Goal: Information Seeking & Learning: Learn about a topic

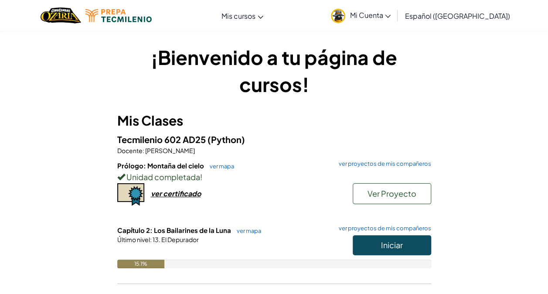
click at [422, 171] on div "Unidad completada !" at bounding box center [274, 176] width 314 height 13
click at [400, 242] on span "Iniciar" at bounding box center [392, 245] width 22 height 10
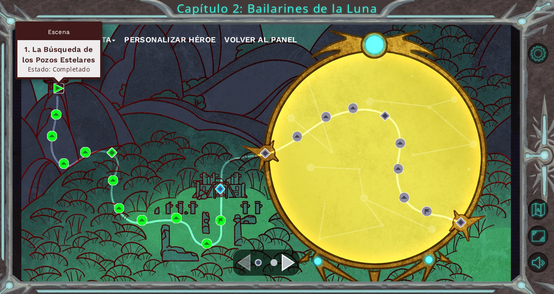
click at [61, 88] on img at bounding box center [59, 88] width 10 height 10
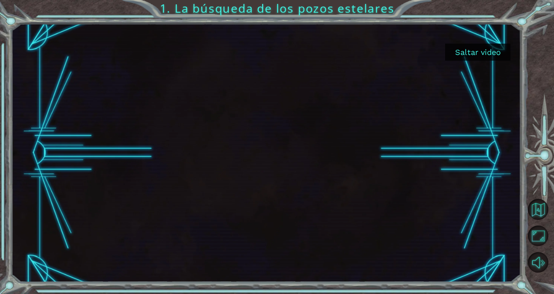
click at [469, 55] on button "Saltar video" at bounding box center [477, 52] width 65 height 17
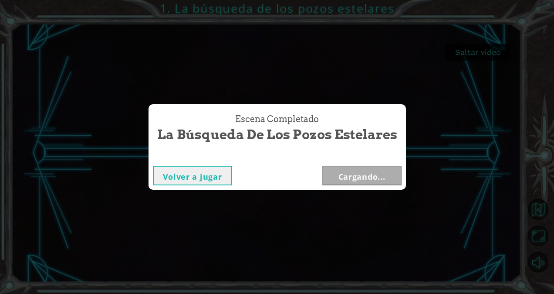
click at [469, 55] on div "Escena Completado La búsqueda de los pozos estelares Volver a jugar Cargando..." at bounding box center [277, 147] width 554 height 294
click at [352, 178] on button "Siguiente" at bounding box center [361, 176] width 79 height 20
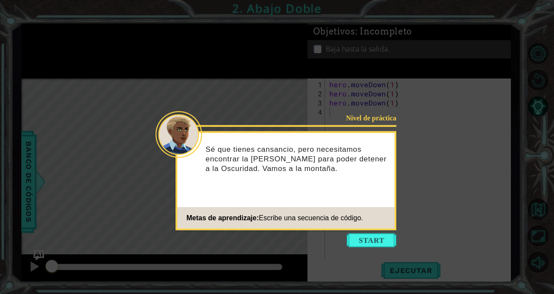
click at [364, 123] on icon at bounding box center [277, 147] width 554 height 294
click at [364, 120] on div "Nivel de práctica" at bounding box center [368, 117] width 55 height 9
click at [374, 234] on button "Start" at bounding box center [372, 240] width 50 height 14
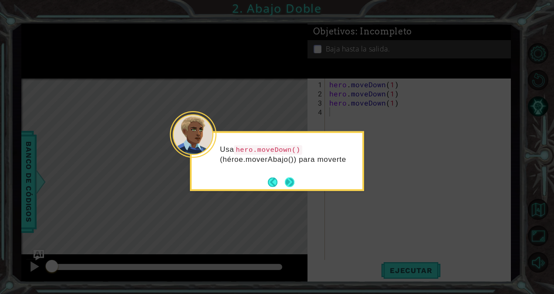
click at [295, 181] on button "Next" at bounding box center [290, 182] width 10 height 10
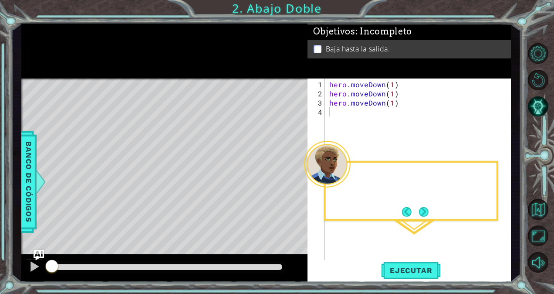
click at [295, 181] on div "Level Map" at bounding box center [222, 206] width 403 height 257
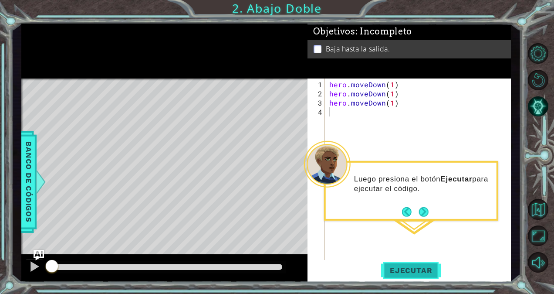
click at [393, 270] on span "Ejecutar" at bounding box center [411, 270] width 60 height 9
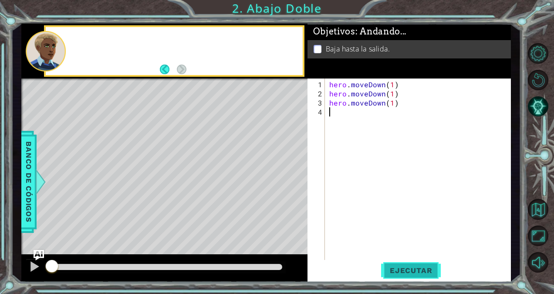
click at [393, 268] on span "Ejecutar" at bounding box center [411, 270] width 60 height 9
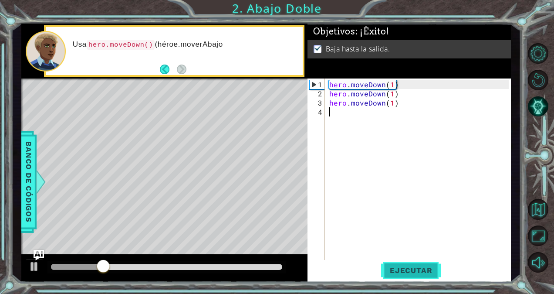
click at [393, 274] on span "Ejecutar" at bounding box center [411, 270] width 60 height 9
click at [397, 272] on span "Ejecutar" at bounding box center [411, 270] width 60 height 9
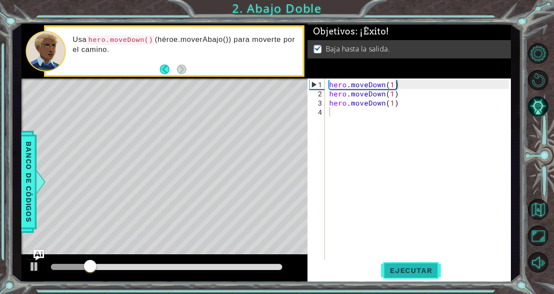
click at [397, 272] on span "Ejecutar" at bounding box center [411, 270] width 60 height 9
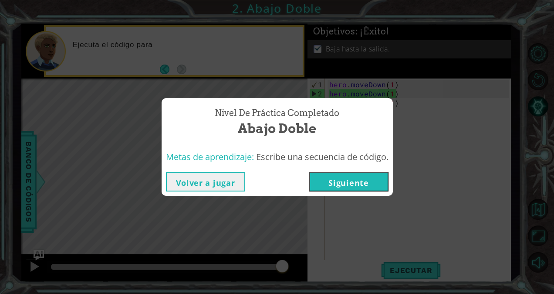
click at [359, 187] on button "Siguiente" at bounding box center [348, 182] width 79 height 20
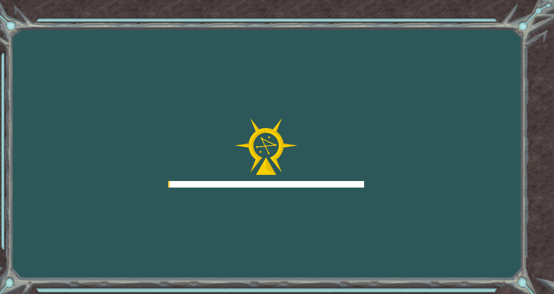
click at [359, 187] on div at bounding box center [266, 184] width 196 height 7
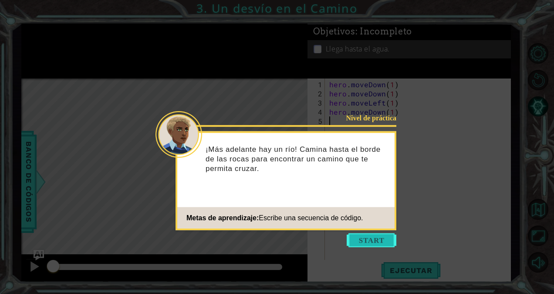
click at [373, 237] on button "Start" at bounding box center [372, 240] width 50 height 14
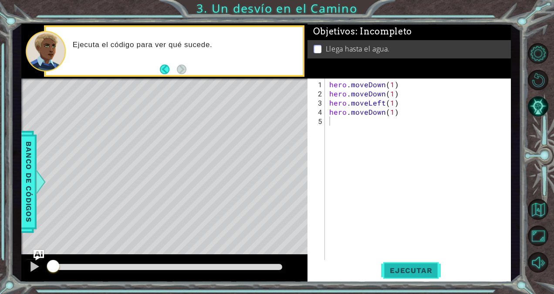
click at [403, 267] on span "Ejecutar" at bounding box center [411, 270] width 60 height 9
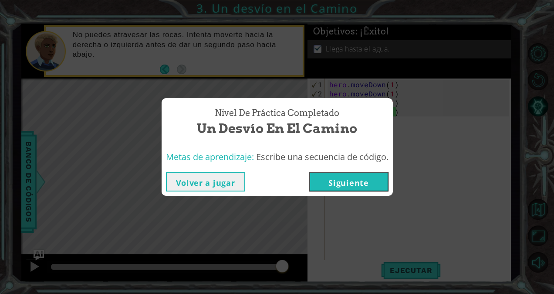
click at [379, 190] on div "Volver a jugar [GEOGRAPHIC_DATA]" at bounding box center [277, 181] width 231 height 28
click at [377, 189] on button "Siguiente" at bounding box center [348, 182] width 79 height 20
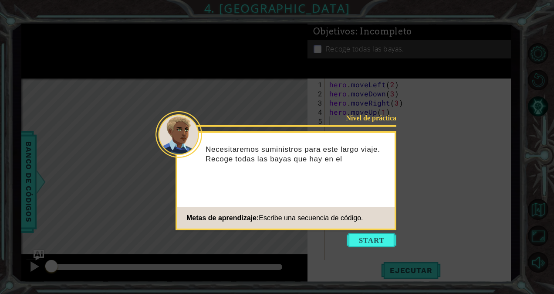
click at [366, 229] on div "Nivel de práctica Necesitaremos suministros para este largo viaje. Recoge todas…" at bounding box center [286, 180] width 221 height 99
click at [360, 256] on icon at bounding box center [277, 147] width 554 height 294
click at [366, 237] on button "Start" at bounding box center [372, 240] width 50 height 14
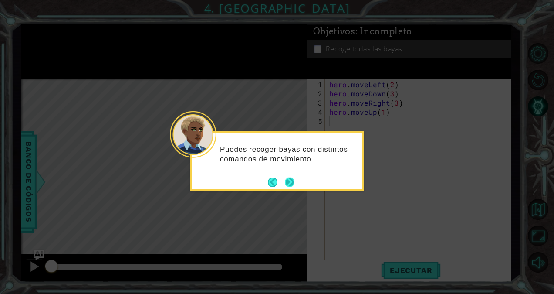
click at [294, 187] on button "Next" at bounding box center [290, 182] width 10 height 10
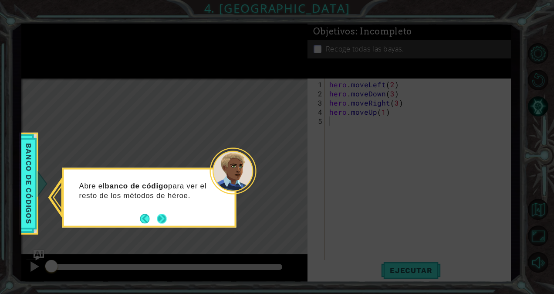
click at [158, 222] on button "Next" at bounding box center [162, 219] width 10 height 10
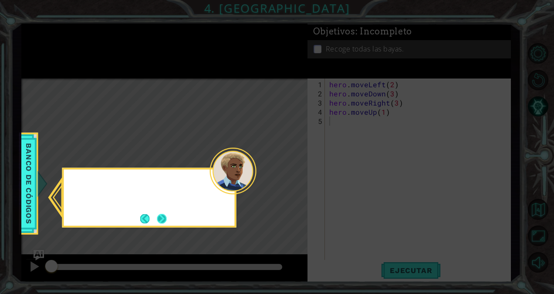
click at [159, 222] on button "Next" at bounding box center [162, 219] width 10 height 10
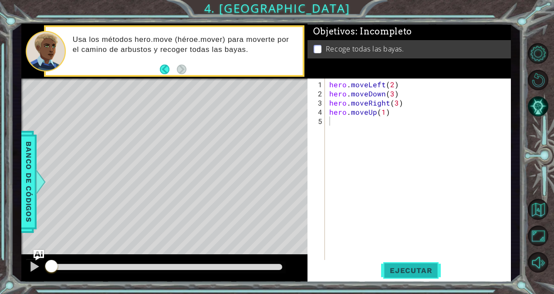
drag, startPoint x: 429, startPoint y: 266, endPoint x: 421, endPoint y: 262, distance: 9.4
click at [428, 266] on span "Ejecutar" at bounding box center [411, 270] width 60 height 9
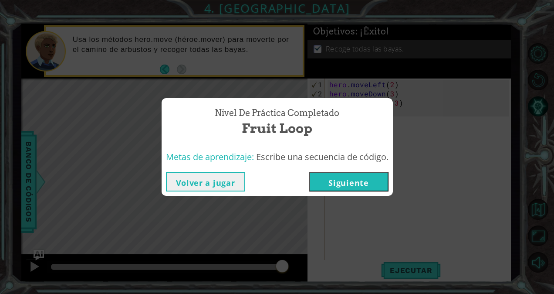
click at [360, 172] on button "Siguiente" at bounding box center [348, 182] width 79 height 20
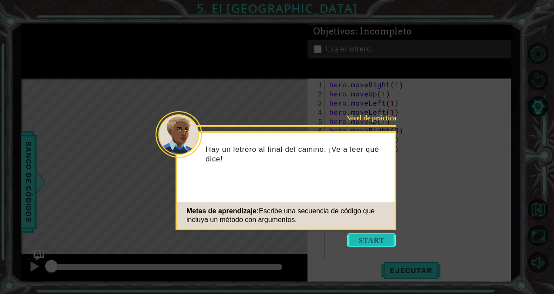
click at [381, 235] on button "Start" at bounding box center [372, 240] width 50 height 14
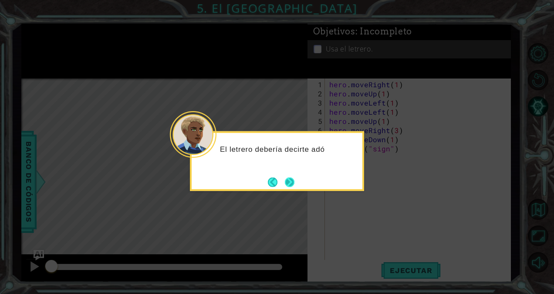
click at [288, 179] on button "Next" at bounding box center [290, 182] width 10 height 10
click at [290, 180] on button "Next" at bounding box center [290, 182] width 10 height 10
